Goal: Communication & Community: Connect with others

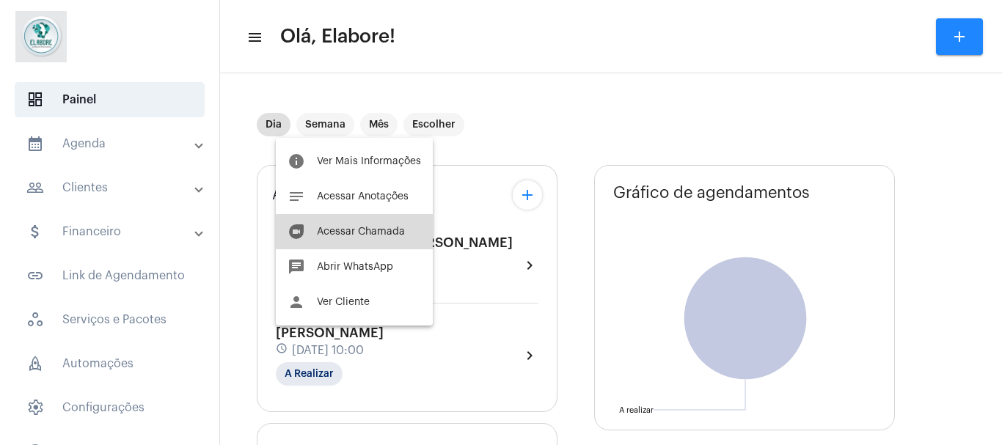
click at [378, 238] on button "duo [PERSON_NAME]" at bounding box center [354, 231] width 157 height 35
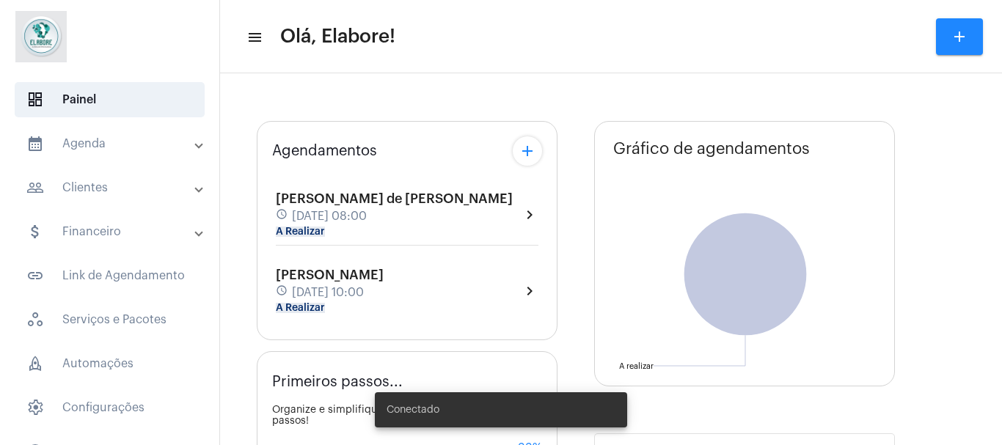
click at [411, 322] on div "Agendamentos add [PERSON_NAME] de [PERSON_NAME] schedule [DATE] 08:00 A Realiza…" at bounding box center [407, 230] width 301 height 219
type input "[URL][DOMAIN_NAME]"
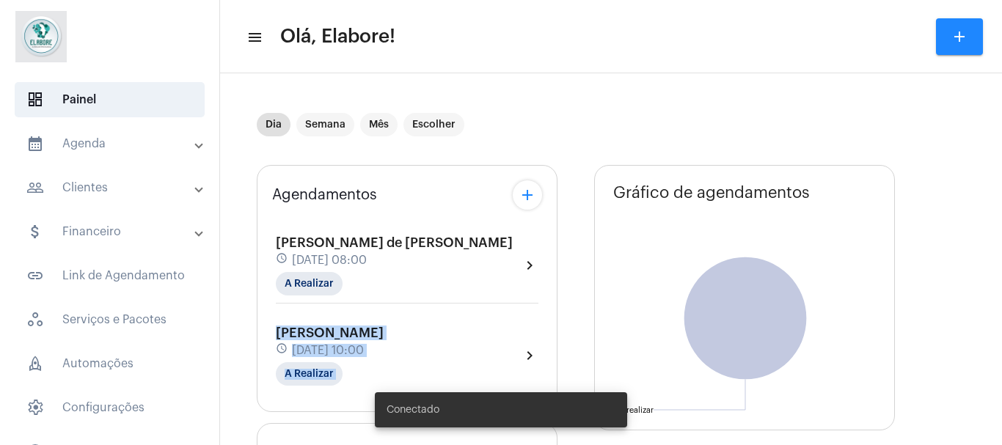
drag, startPoint x: 483, startPoint y: 296, endPoint x: 477, endPoint y: 347, distance: 51.0
click at [477, 347] on div "[PERSON_NAME] de [PERSON_NAME] schedule [DATE] 08:00 A Realizar chevron_right […" at bounding box center [407, 303] width 270 height 172
click at [473, 338] on div "[PERSON_NAME] de Brito schedule [DATE] 10:00 A Realizar chevron_right" at bounding box center [407, 356] width 263 height 60
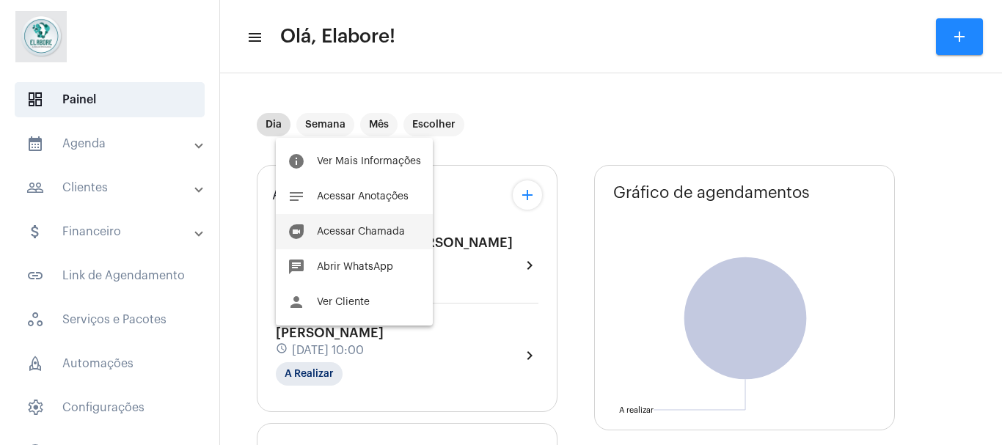
click at [400, 235] on span "Acessar Chamada" at bounding box center [361, 232] width 88 height 10
